Goal: Obtain resource: Obtain resource

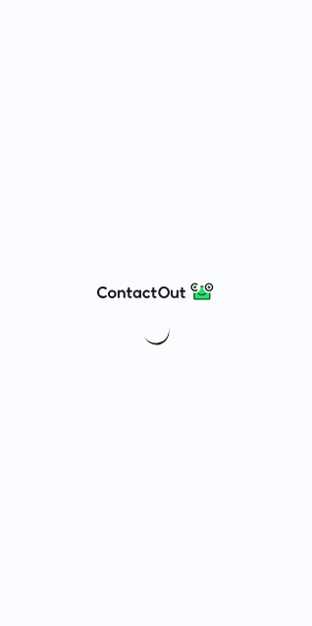
click at [270, 600] on div at bounding box center [156, 313] width 312 height 626
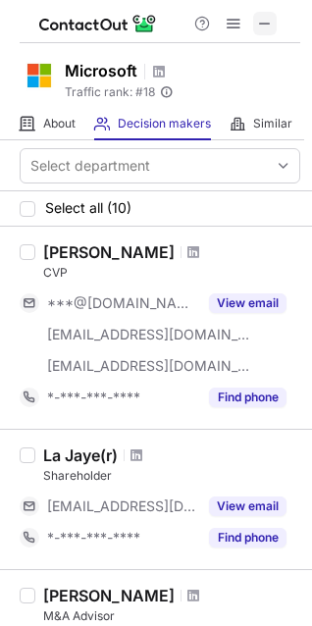
click at [262, 16] on span at bounding box center [265, 24] width 16 height 16
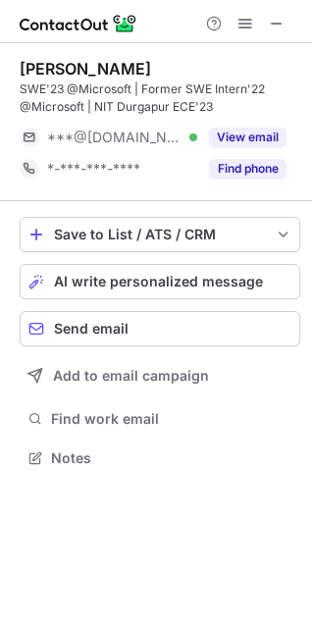
scroll to position [444, 312]
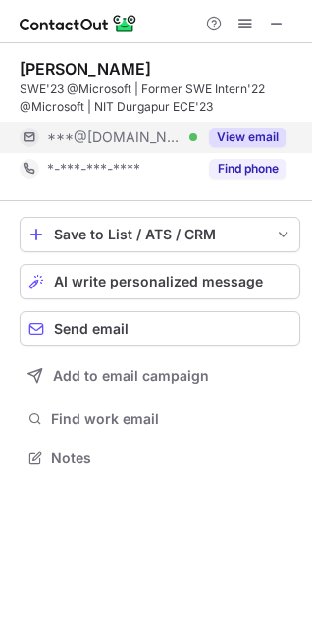
click at [216, 140] on button "View email" at bounding box center [248, 138] width 78 height 20
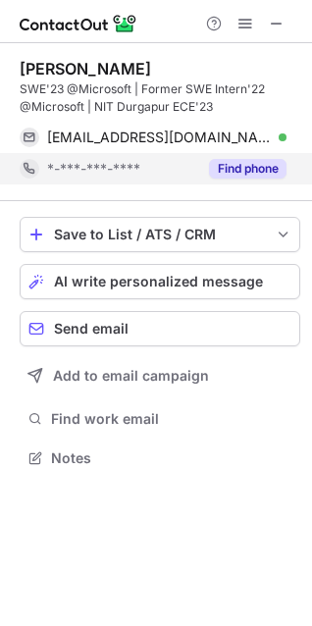
click at [237, 162] on button "Find phone" at bounding box center [248, 169] width 78 height 20
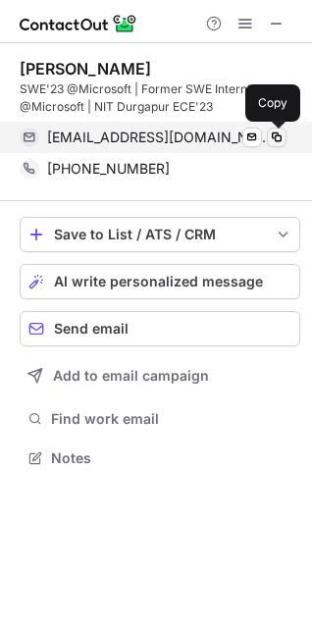
click at [282, 135] on span at bounding box center [277, 138] width 16 height 16
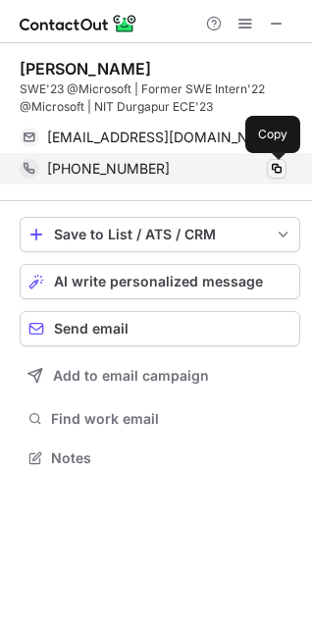
click at [285, 166] on button at bounding box center [277, 169] width 20 height 20
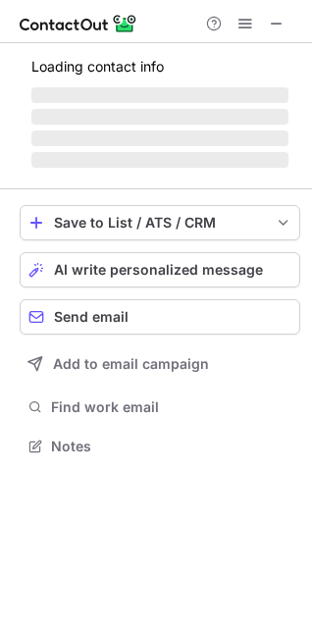
scroll to position [9, 9]
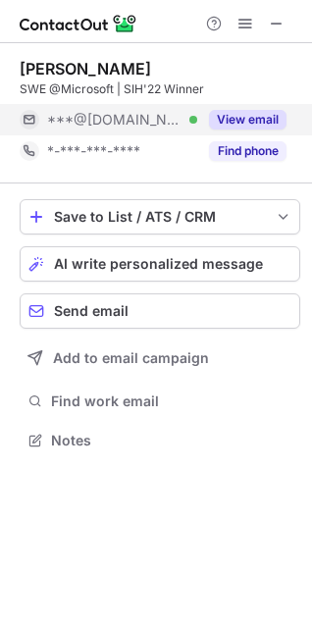
click at [235, 119] on button "View email" at bounding box center [248, 120] width 78 height 20
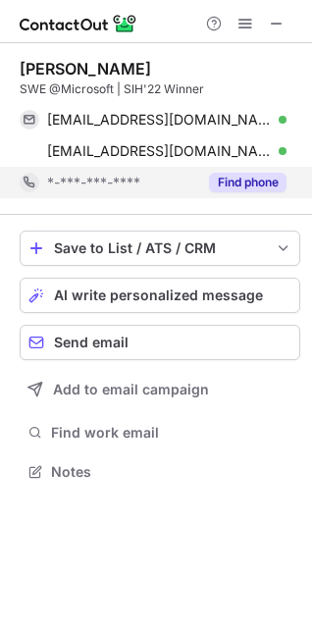
click at [242, 178] on button "Find phone" at bounding box center [248, 183] width 78 height 20
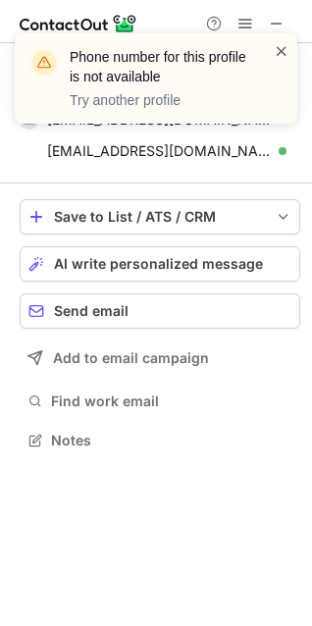
scroll to position [426, 312]
click at [276, 55] on span at bounding box center [282, 51] width 16 height 20
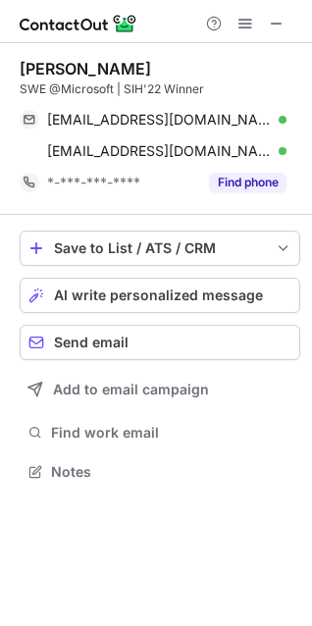
scroll to position [457, 312]
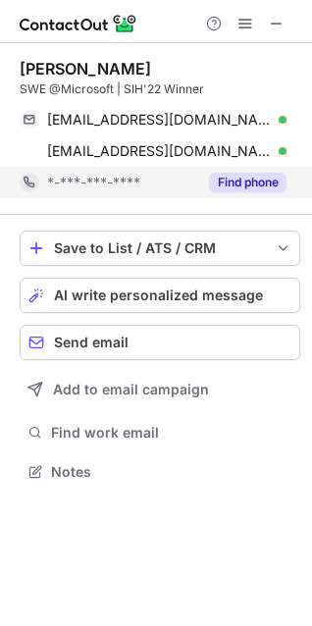
click at [260, 186] on button "Find phone" at bounding box center [248, 183] width 78 height 20
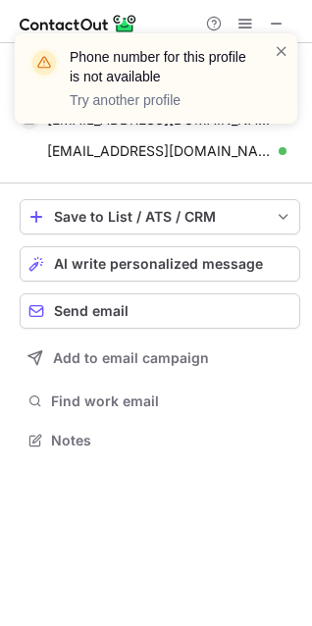
scroll to position [426, 312]
click at [278, 56] on span at bounding box center [282, 51] width 16 height 20
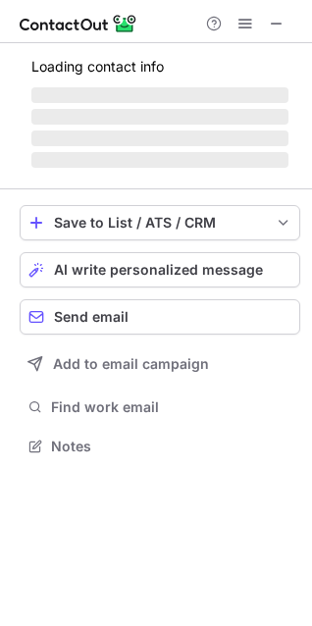
scroll to position [444, 312]
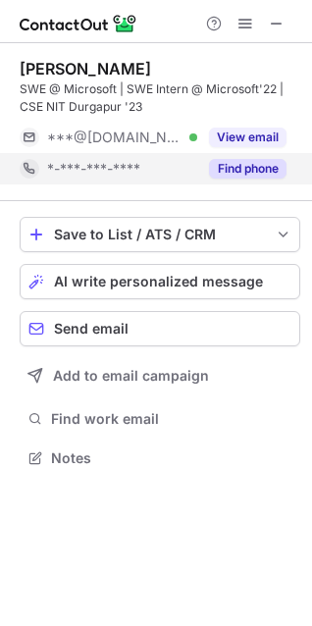
click at [250, 165] on button "Find phone" at bounding box center [248, 169] width 78 height 20
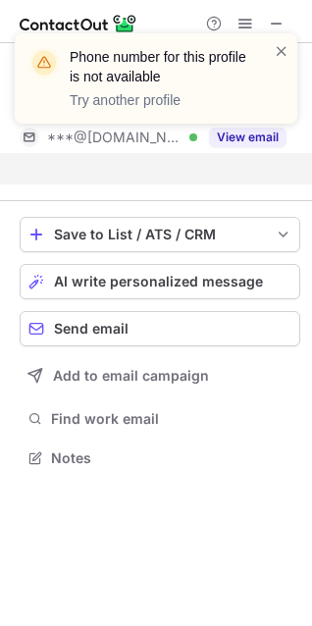
click at [249, 142] on div "Phone number for this profile is not available Try another profile" at bounding box center [156, 86] width 314 height 145
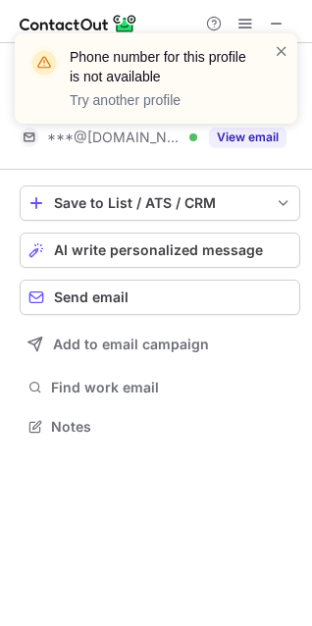
scroll to position [412, 312]
click at [243, 139] on div "Phone number for this profile is not available Try another profile" at bounding box center [156, 86] width 314 height 145
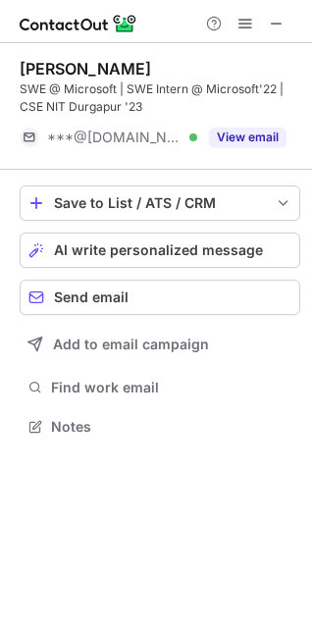
click at [246, 131] on div "Phone number for this profile is not available Try another profile" at bounding box center [156, 86] width 314 height 145
click at [246, 131] on button "View email" at bounding box center [248, 138] width 78 height 20
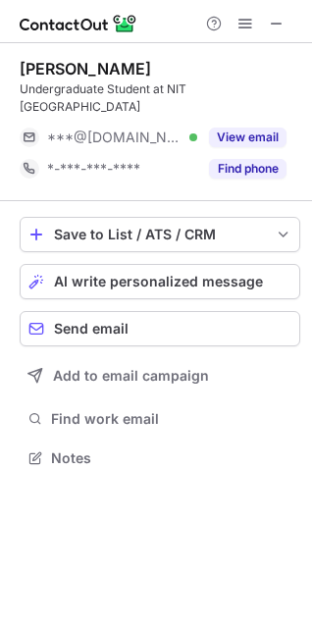
scroll to position [9, 9]
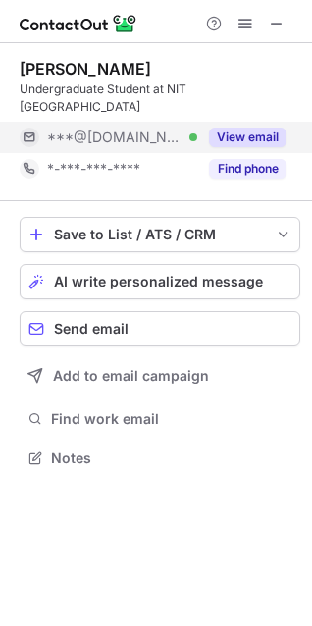
click at [256, 128] on button "View email" at bounding box center [248, 138] width 78 height 20
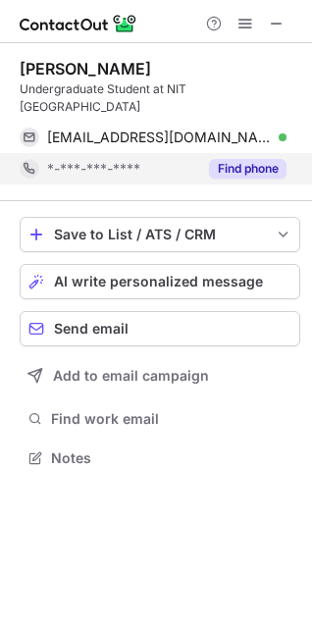
click at [246, 159] on button "Find phone" at bounding box center [248, 169] width 78 height 20
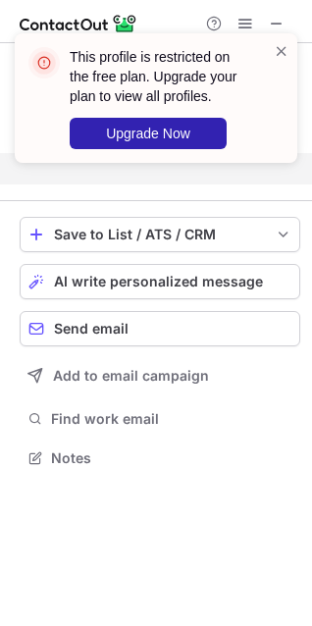
scroll to position [394, 312]
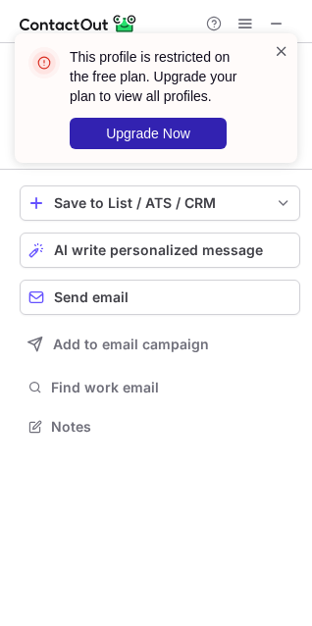
click at [281, 47] on span at bounding box center [282, 51] width 16 height 20
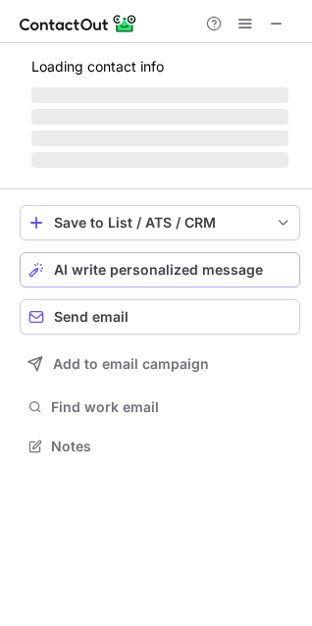
scroll to position [444, 312]
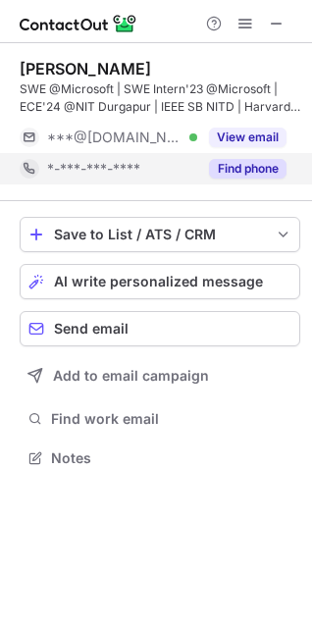
click at [254, 169] on button "Find phone" at bounding box center [248, 169] width 78 height 20
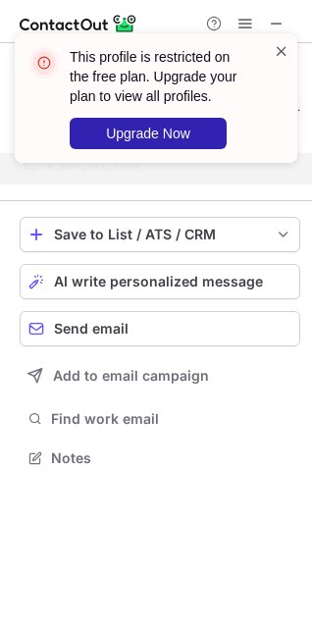
click at [282, 56] on span at bounding box center [282, 51] width 16 height 20
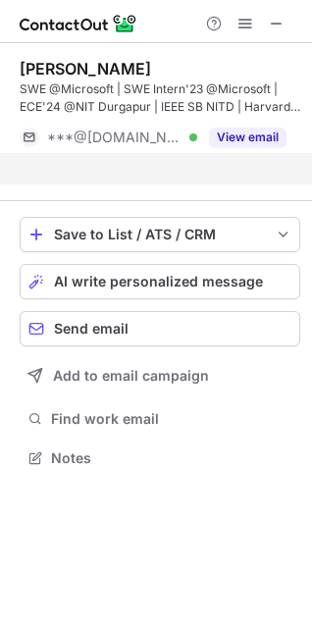
scroll to position [412, 312]
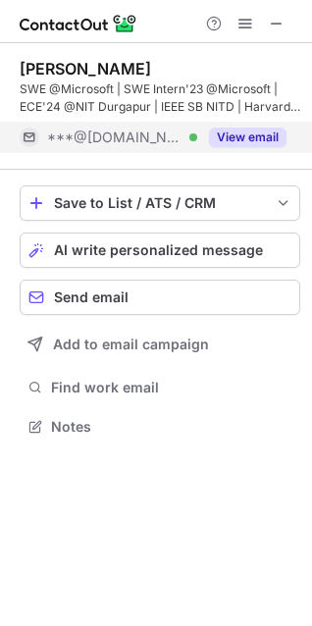
click at [240, 130] on button "View email" at bounding box center [248, 138] width 78 height 20
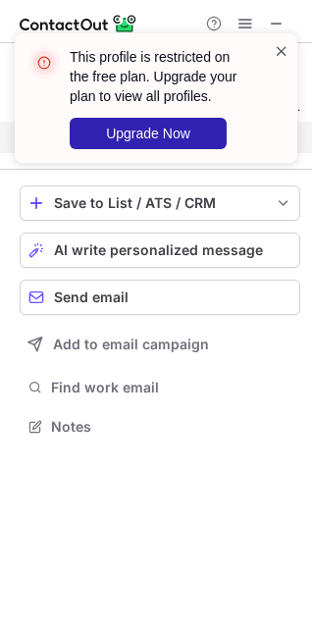
click at [277, 55] on span at bounding box center [282, 51] width 16 height 20
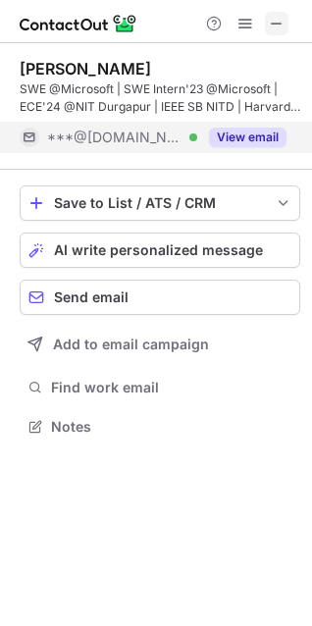
click at [272, 31] on span at bounding box center [277, 24] width 16 height 16
